Goal: Find contact information: Find contact information

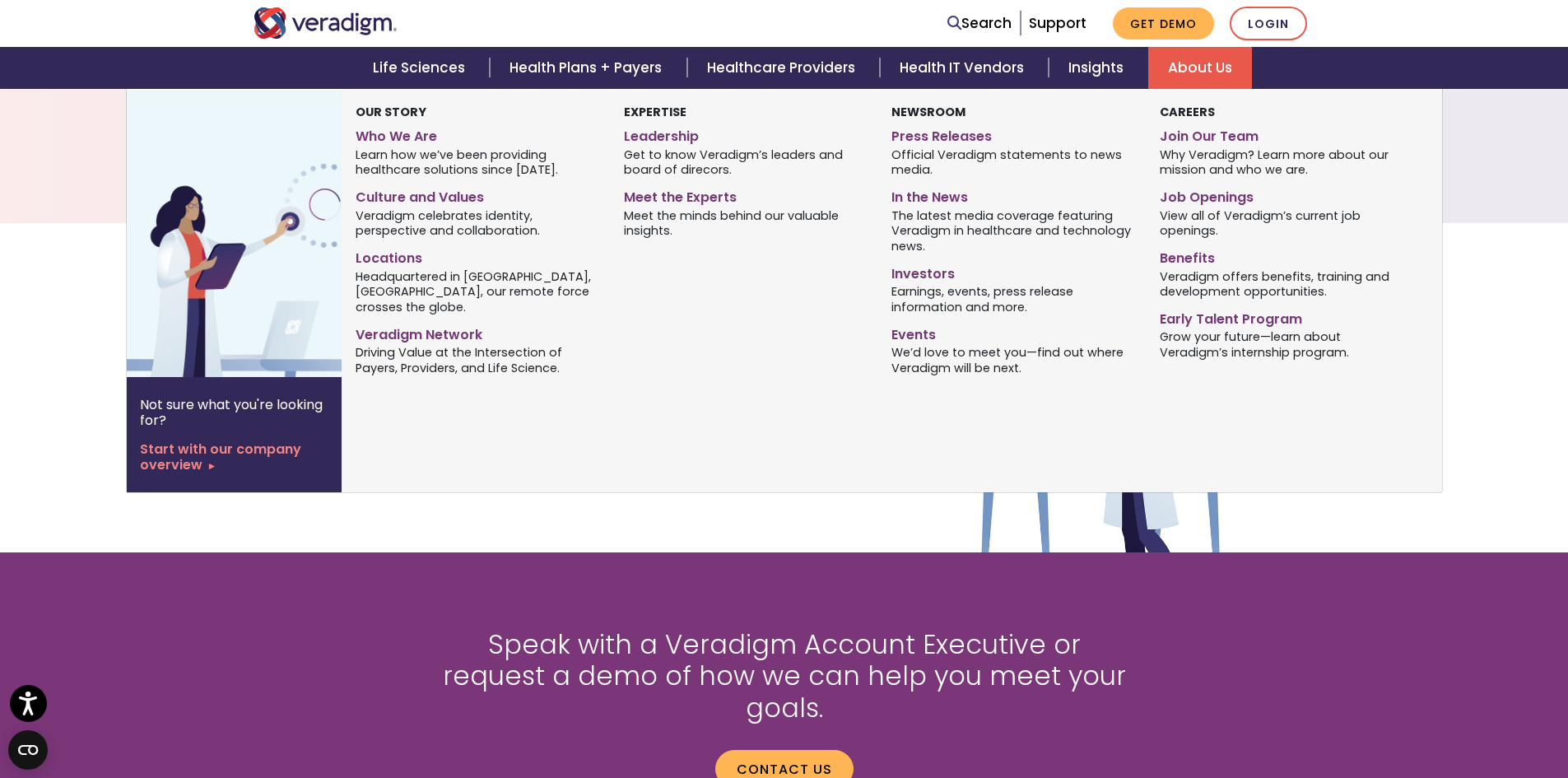
scroll to position [2162, 0]
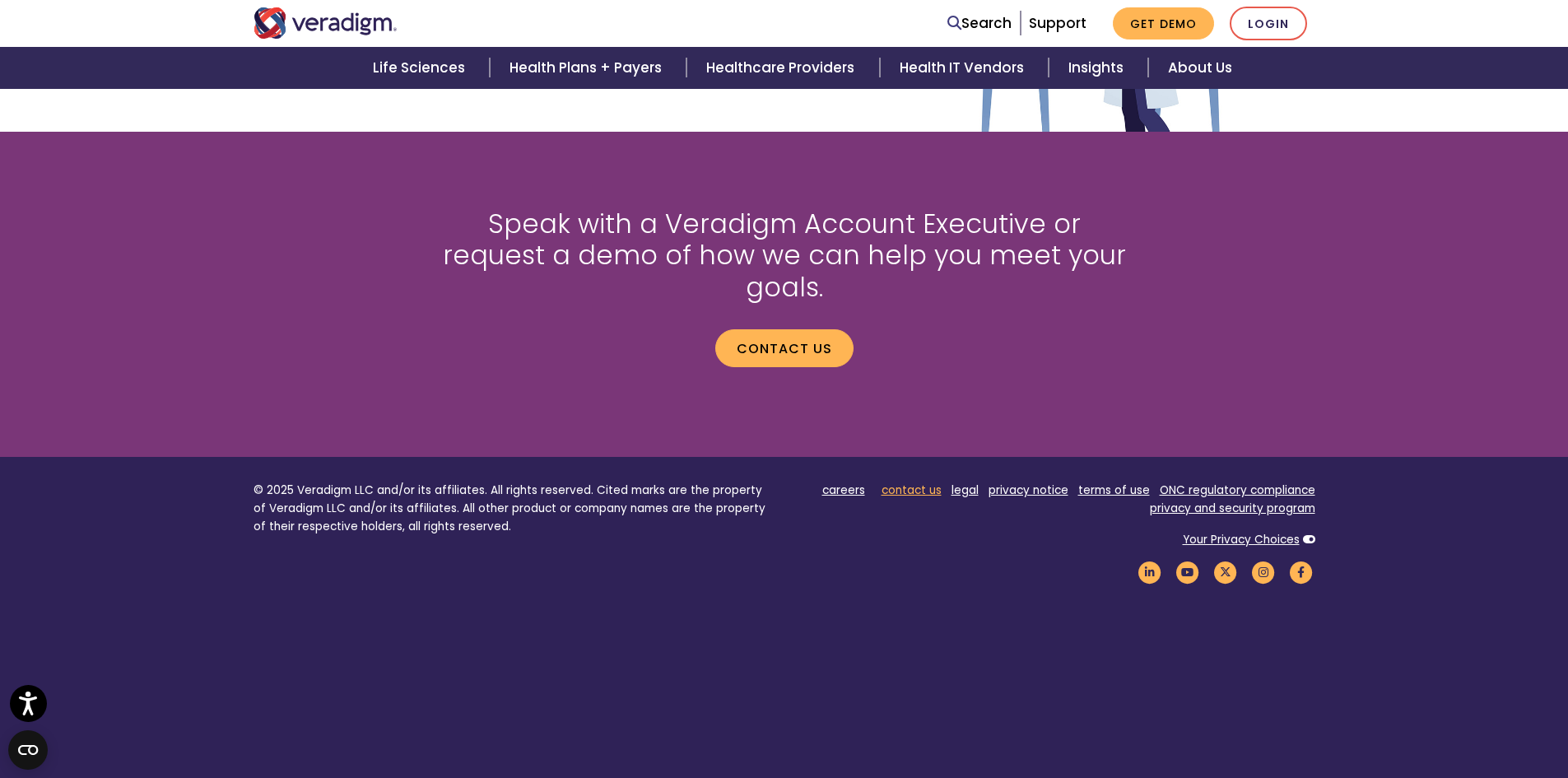
click at [918, 482] on link "contact us" at bounding box center [911, 490] width 60 height 16
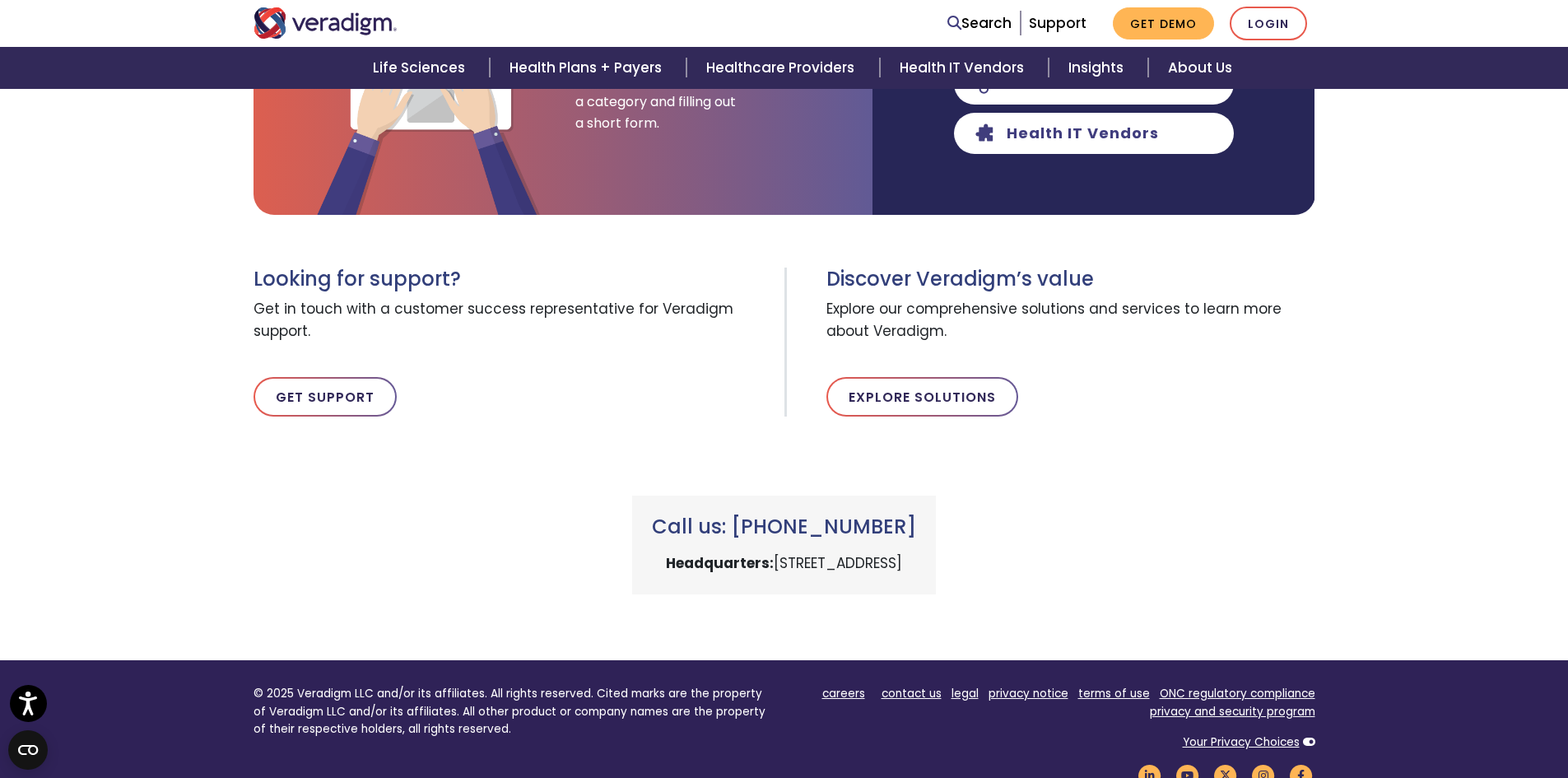
drag, startPoint x: 758, startPoint y: 523, endPoint x: 921, endPoint y: 531, distance: 163.2
click at [916, 531] on h3 "Call us: +1 (800) 877-5678" at bounding box center [783, 526] width 264 height 24
copy h3 "(800) 877-5678"
